Goal: Go to known website: Access a specific website the user already knows

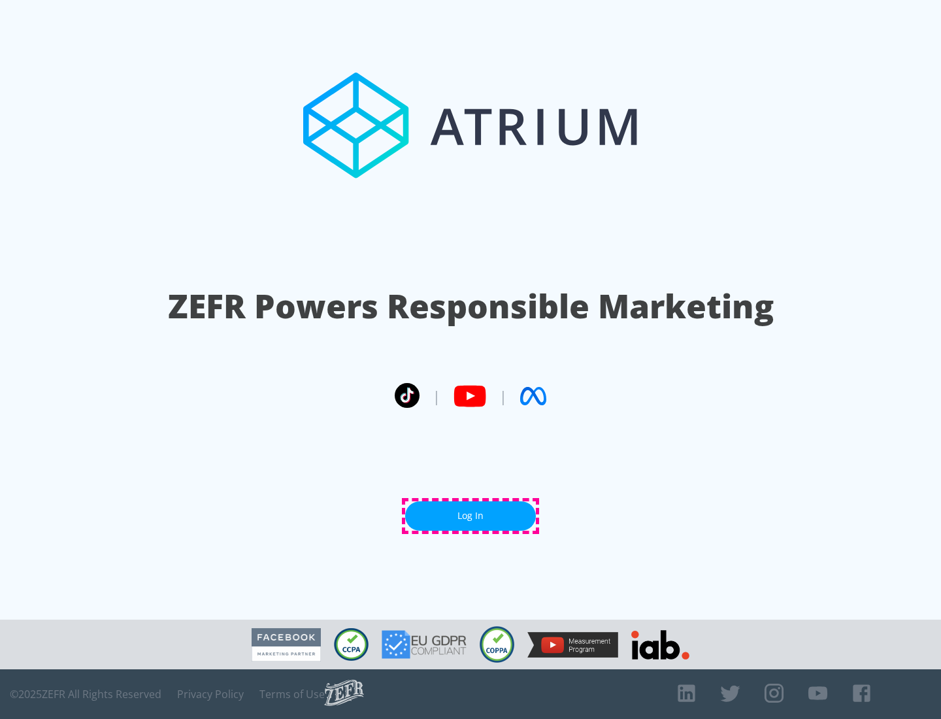
click at [470, 516] on link "Log In" at bounding box center [470, 515] width 131 height 29
